Goal: Find specific page/section: Find specific page/section

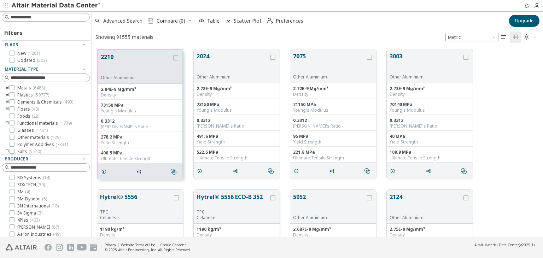
scroll to position [188, 445]
click at [55, 22] on div "Filters Flags New ( 1281 ) Updated ( 503 ) Material Type Metals ( 6488 ) Plasti…" at bounding box center [46, 123] width 92 height 225
click at [54, 19] on input at bounding box center [46, 17] width 87 height 8
type input "*****"
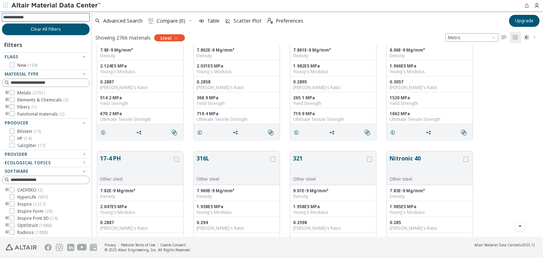
scroll to position [71, 0]
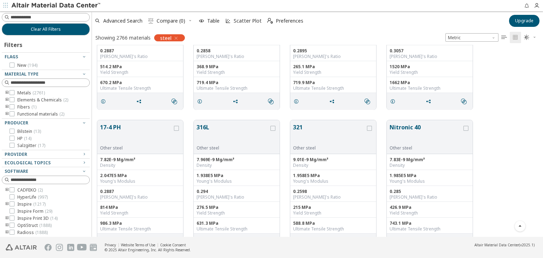
click at [175, 38] on icon "button" at bounding box center [176, 38] width 6 height 6
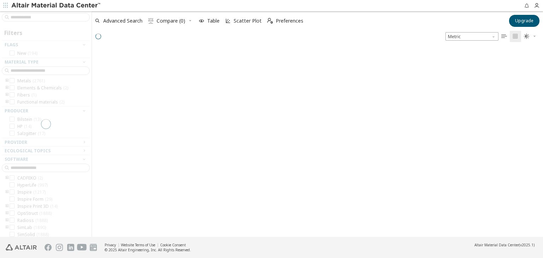
click at [36, 21] on div at bounding box center [46, 123] width 92 height 225
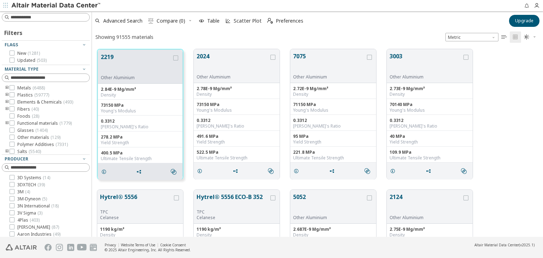
click at [38, 19] on input at bounding box center [50, 17] width 79 height 7
type input "**"
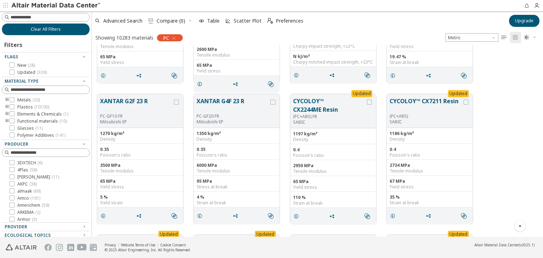
scroll to position [1097, 0]
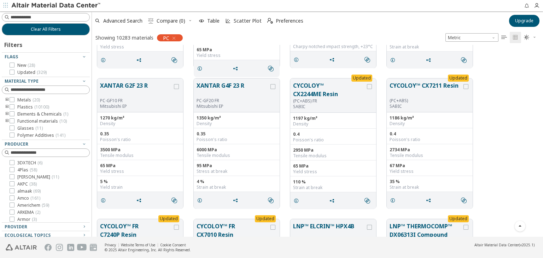
click at [173, 37] on icon "button" at bounding box center [174, 38] width 6 height 6
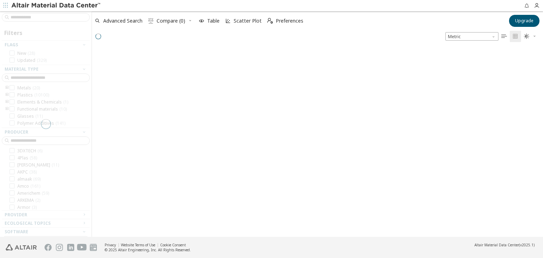
click at [57, 19] on div at bounding box center [46, 123] width 92 height 225
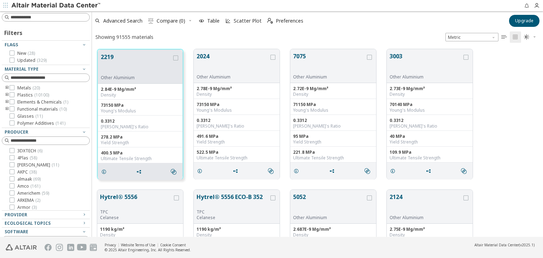
click at [51, 16] on input at bounding box center [50, 17] width 79 height 7
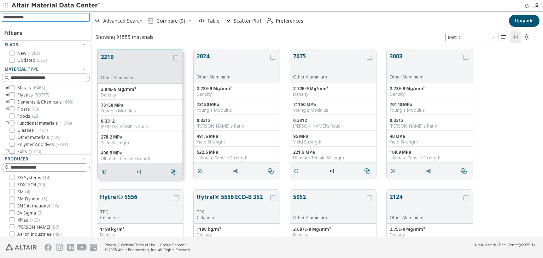
scroll to position [188, 445]
type input "*******"
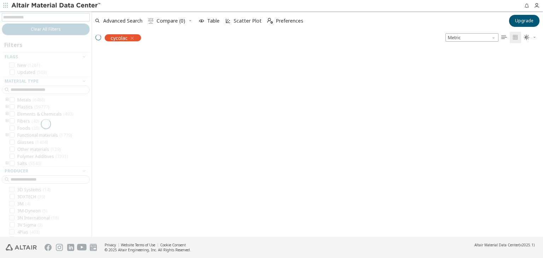
scroll to position [187, 445]
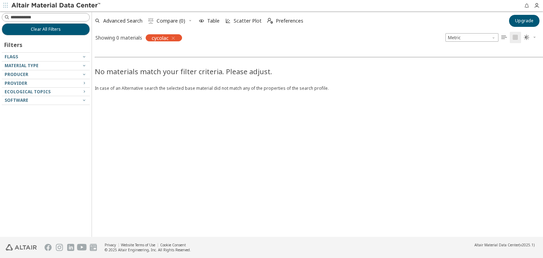
click at [174, 38] on icon "button" at bounding box center [173, 38] width 6 height 6
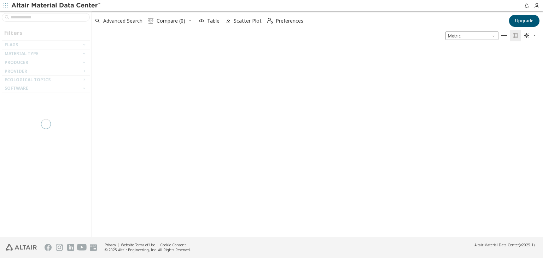
click at [49, 20] on div at bounding box center [46, 123] width 92 height 225
click at [47, 18] on input at bounding box center [50, 17] width 79 height 7
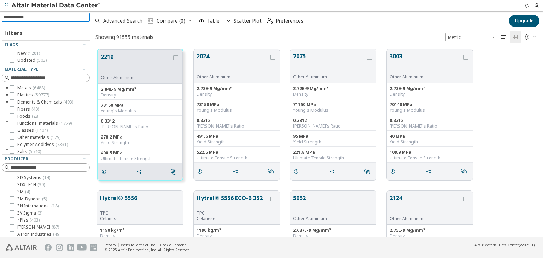
scroll to position [188, 445]
type input "******"
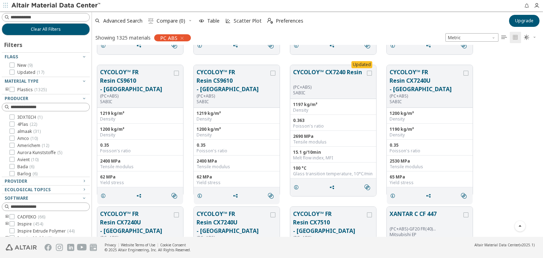
scroll to position [1961, 0]
